Goal: Information Seeking & Learning: Learn about a topic

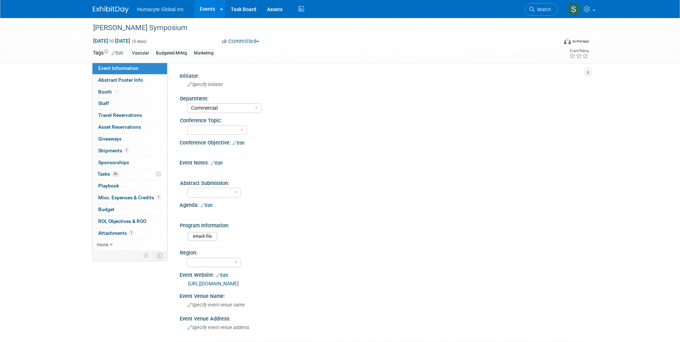
select select "Commercial"
click at [200, 9] on link "Events" at bounding box center [207, 9] width 26 height 18
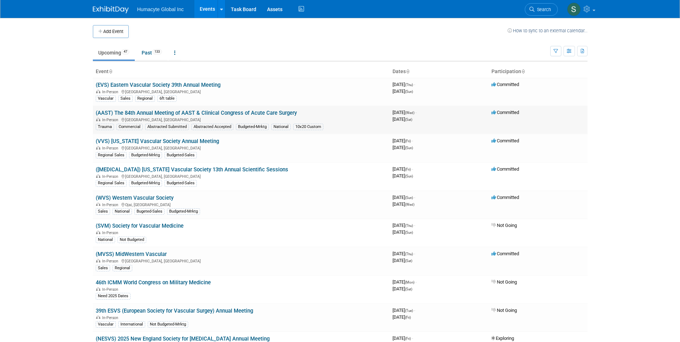
click at [204, 109] on td "(AAST) The 84th Annual Meeting of AAST & Clinical Congress of Acute Care Surger…" at bounding box center [241, 120] width 297 height 28
click at [208, 114] on link "(AAST) The 84th Annual Meeting of AAST & Clinical Congress of Acute Care Surgery" at bounding box center [196, 113] width 201 height 6
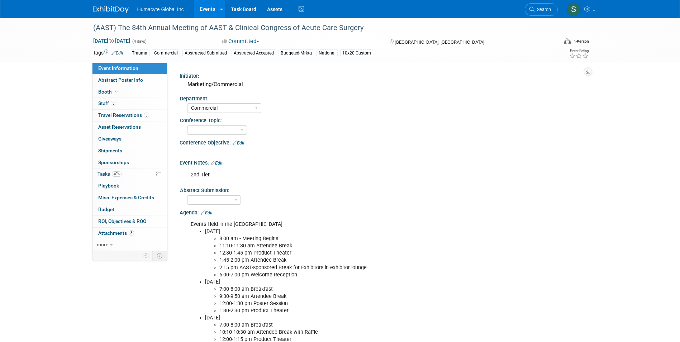
select select "Commercial"
select select "Northeast"
click at [133, 104] on link "3 Staff 3" at bounding box center [129, 103] width 75 height 11
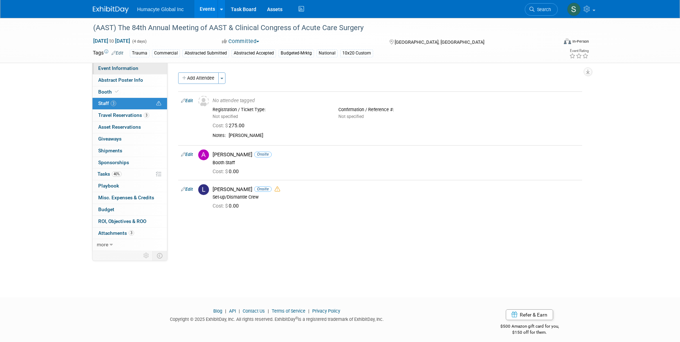
click at [129, 70] on span "Event Information" at bounding box center [118, 68] width 40 height 6
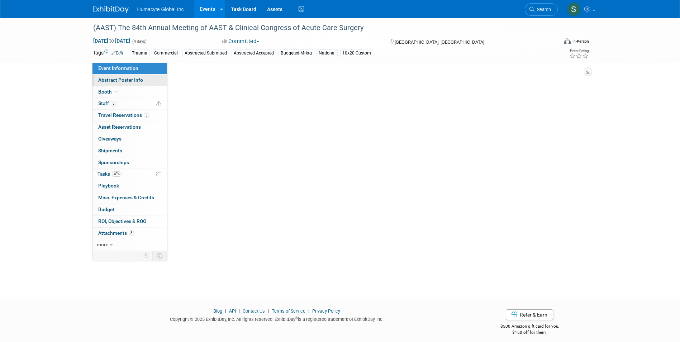
select select "Commercial"
select select "Northeast"
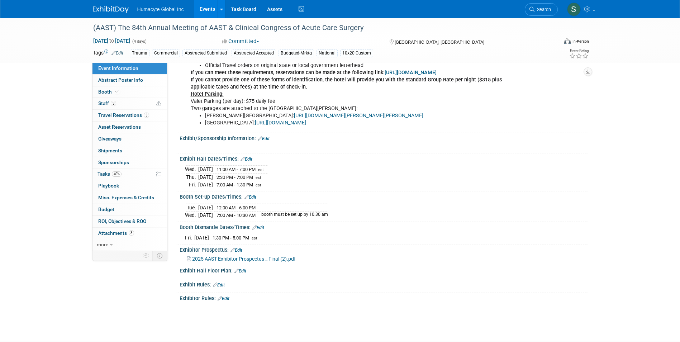
scroll to position [785, 0]
